Goal: Find specific page/section: Find specific page/section

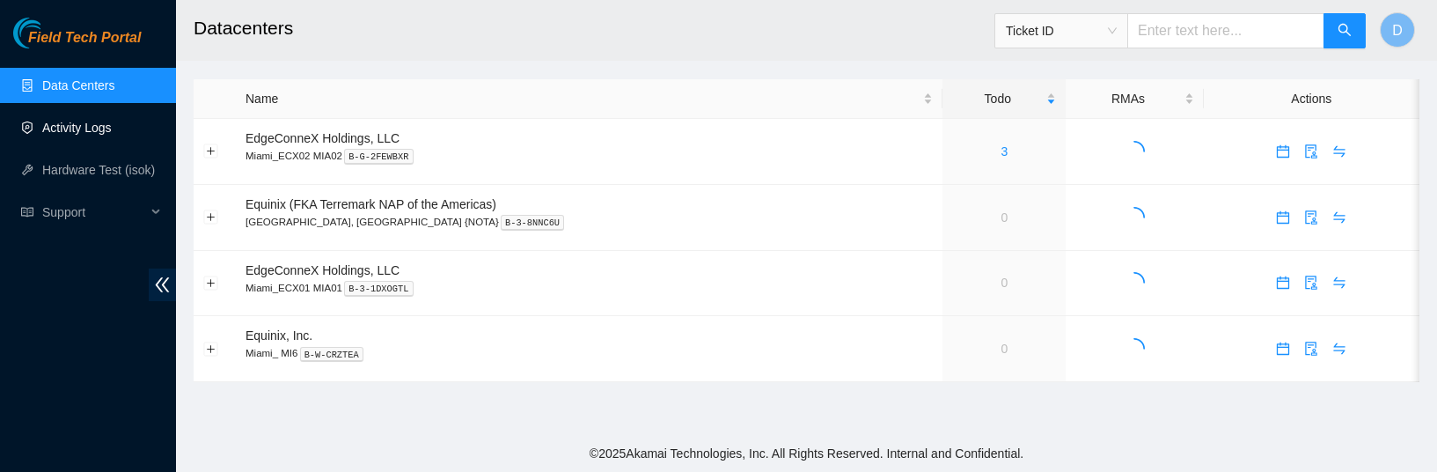
click at [78, 123] on link "Activity Logs" at bounding box center [77, 128] width 70 height 14
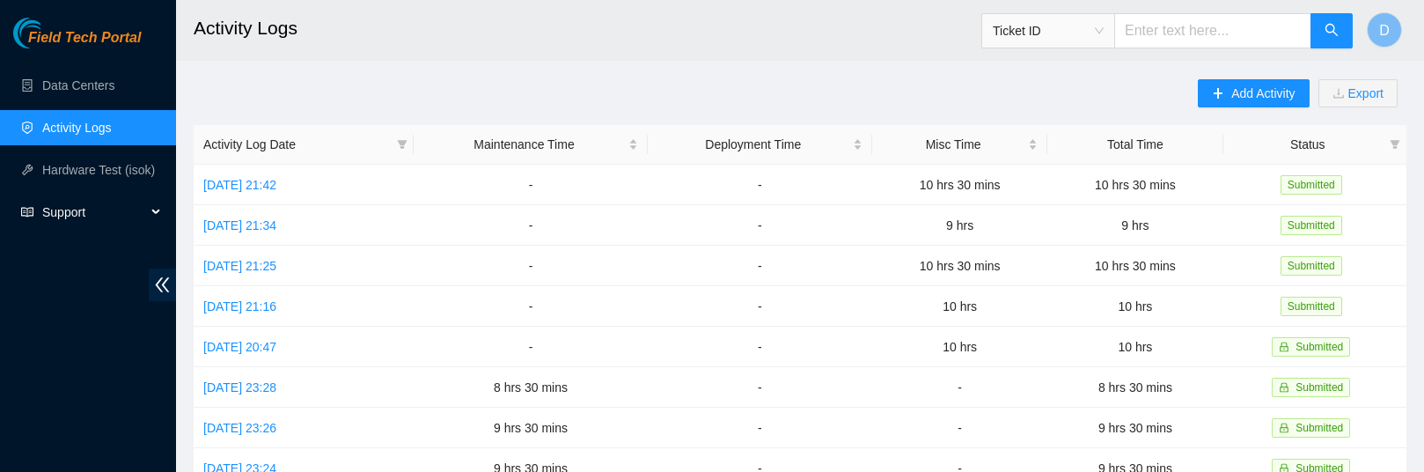
click at [61, 210] on span "Support" at bounding box center [94, 211] width 104 height 35
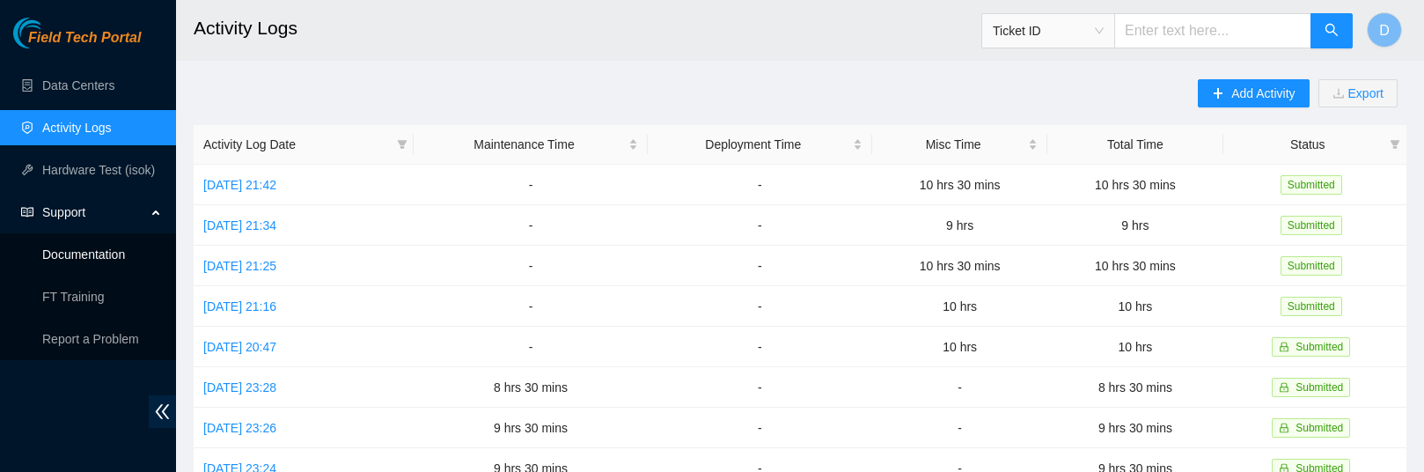
click at [109, 254] on link "Documentation" at bounding box center [83, 254] width 83 height 14
